Goal: Use online tool/utility: Use online tool/utility

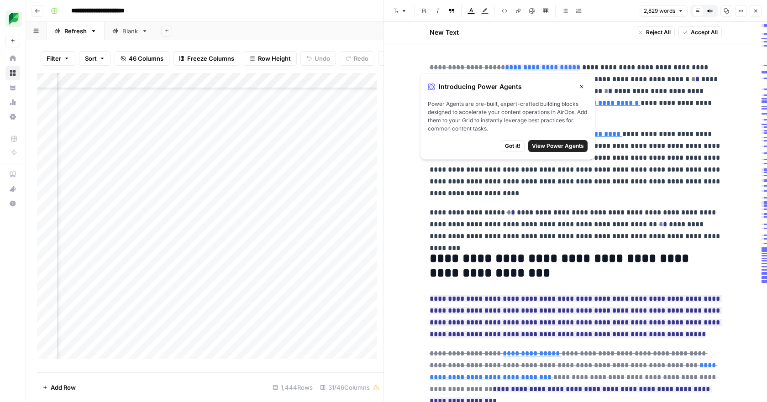
click at [582, 83] on button "Close" at bounding box center [582, 87] width 12 height 12
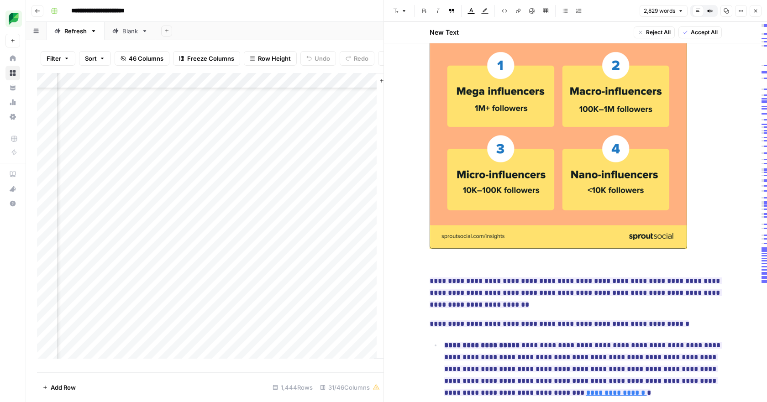
scroll to position [72, 2267]
click at [139, 247] on div "Add Column" at bounding box center [210, 219] width 347 height 293
click at [182, 245] on div "Add Column" at bounding box center [210, 219] width 347 height 293
click at [263, 245] on div "Add Column" at bounding box center [210, 219] width 347 height 293
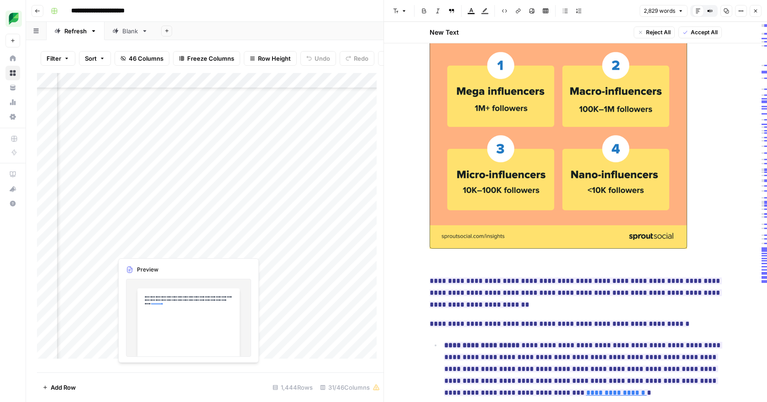
click at [140, 248] on div "Add Column" at bounding box center [210, 219] width 347 height 293
click at [216, 245] on div "Add Column" at bounding box center [210, 219] width 347 height 293
click at [291, 248] on div "Add Column" at bounding box center [210, 219] width 347 height 293
click at [238, 249] on div "Add Column" at bounding box center [210, 219] width 347 height 293
click at [314, 245] on div "Add Column" at bounding box center [210, 219] width 347 height 293
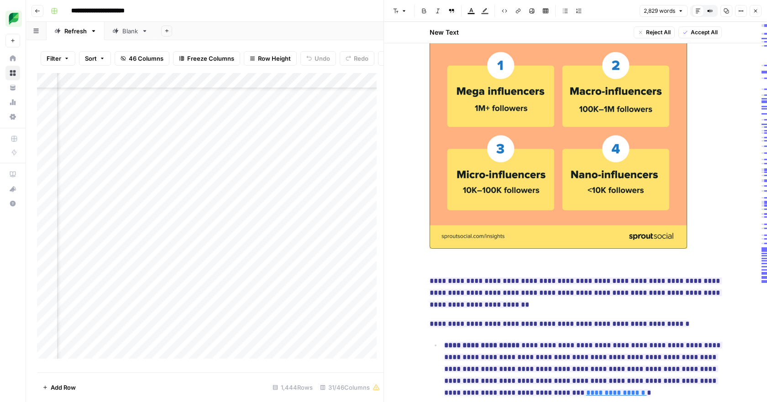
scroll to position [72, 2217]
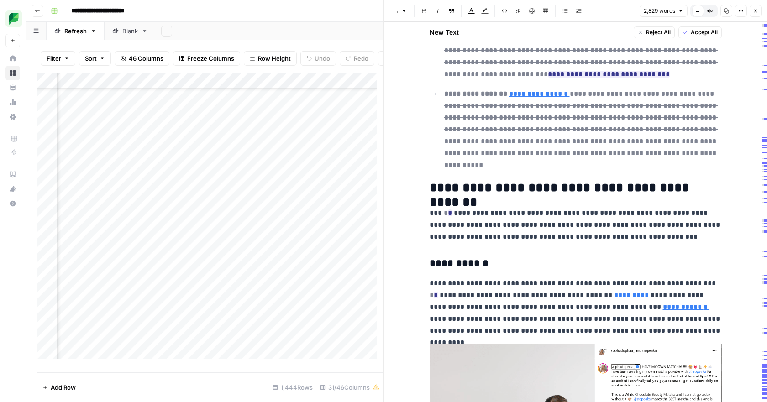
scroll to position [2876, 0]
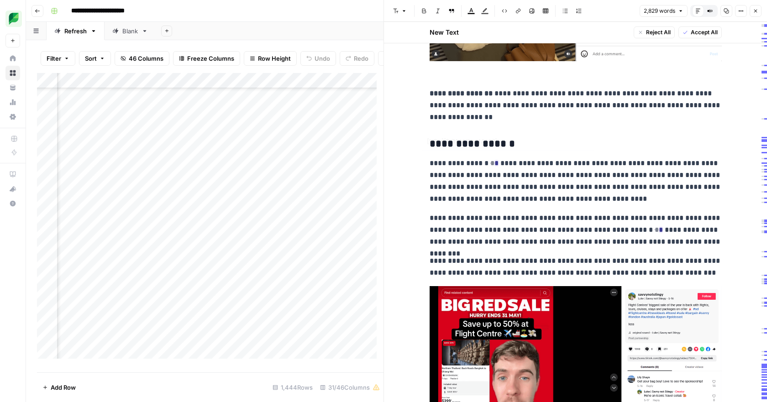
type input "https://www.tiktok.com/@savvynotstingy/video/7504957218144406800"
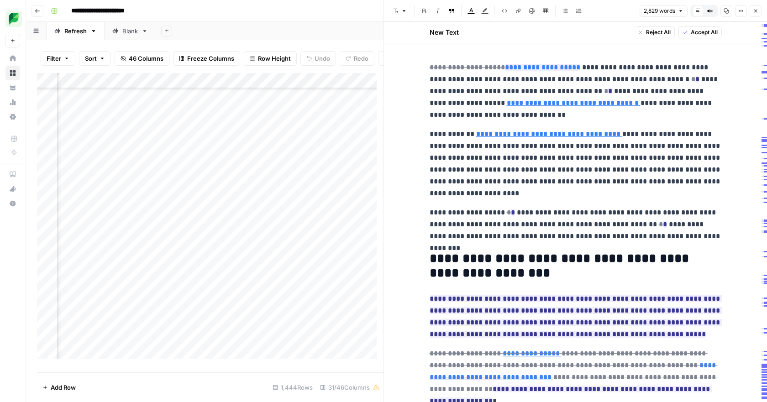
scroll to position [209, 2112]
